Goal: Task Accomplishment & Management: Manage account settings

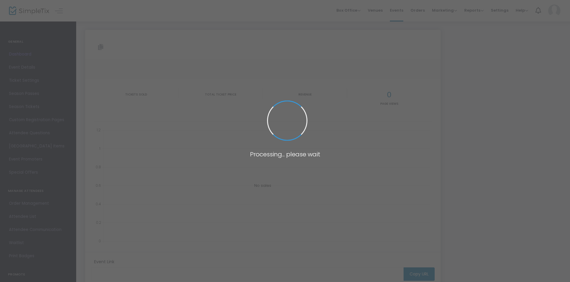
type input "[URL][DOMAIN_NAME]"
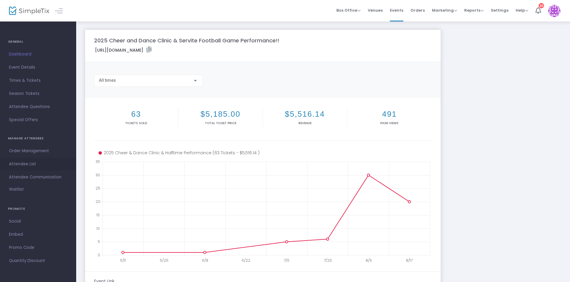
click at [25, 165] on span "Attendee List" at bounding box center [38, 164] width 58 height 8
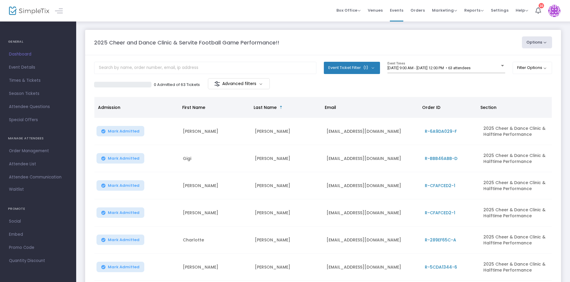
click at [531, 46] on button "Options" at bounding box center [537, 42] width 30 height 12
click at [514, 60] on li "Export List" at bounding box center [520, 60] width 55 height 12
radio input "false"
radio input "true"
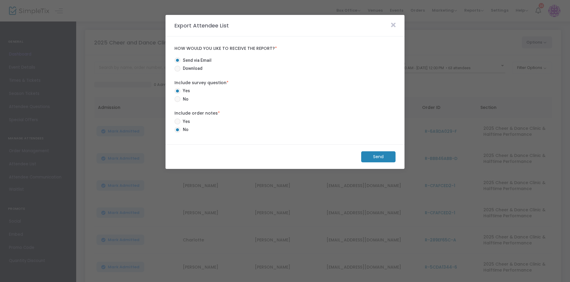
click at [186, 121] on span "Yes" at bounding box center [185, 122] width 10 height 6
click at [177, 124] on input "Yes" at bounding box center [177, 124] width 0 height 0
radio input "true"
click at [384, 156] on m-button "Send" at bounding box center [378, 156] width 34 height 11
